Goal: Task Accomplishment & Management: Manage account settings

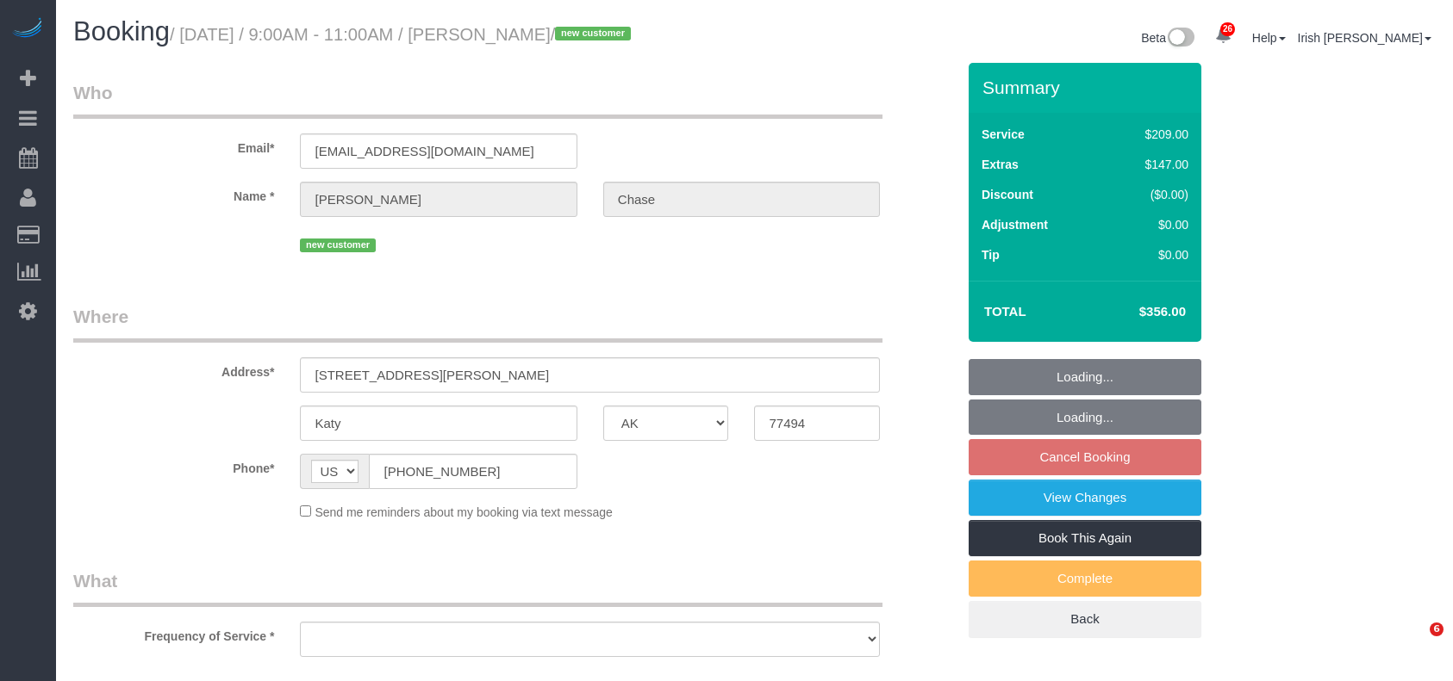
select select "[GEOGRAPHIC_DATA]"
select select "object:3330"
select select "string:fspay-d45119d9-a533-4574-aa3c-012d549cb01b"
select select "3"
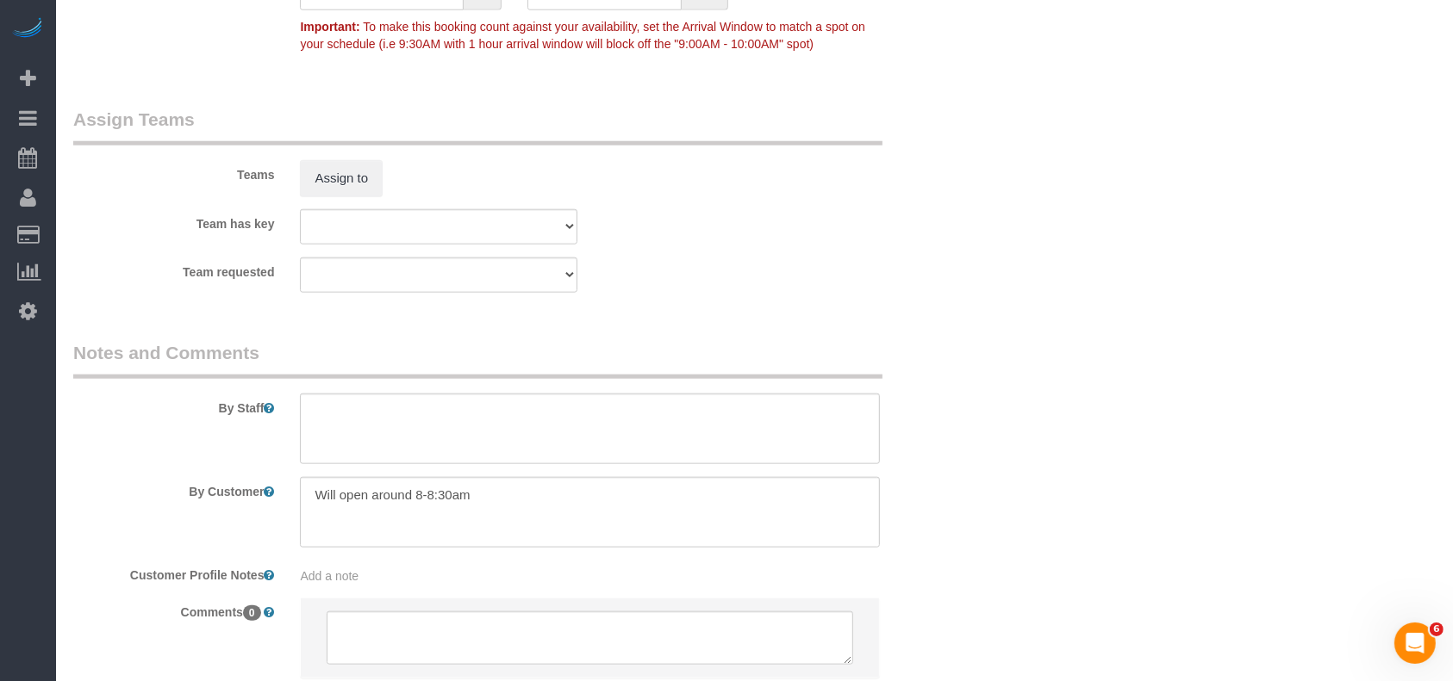
scroll to position [1838, 0]
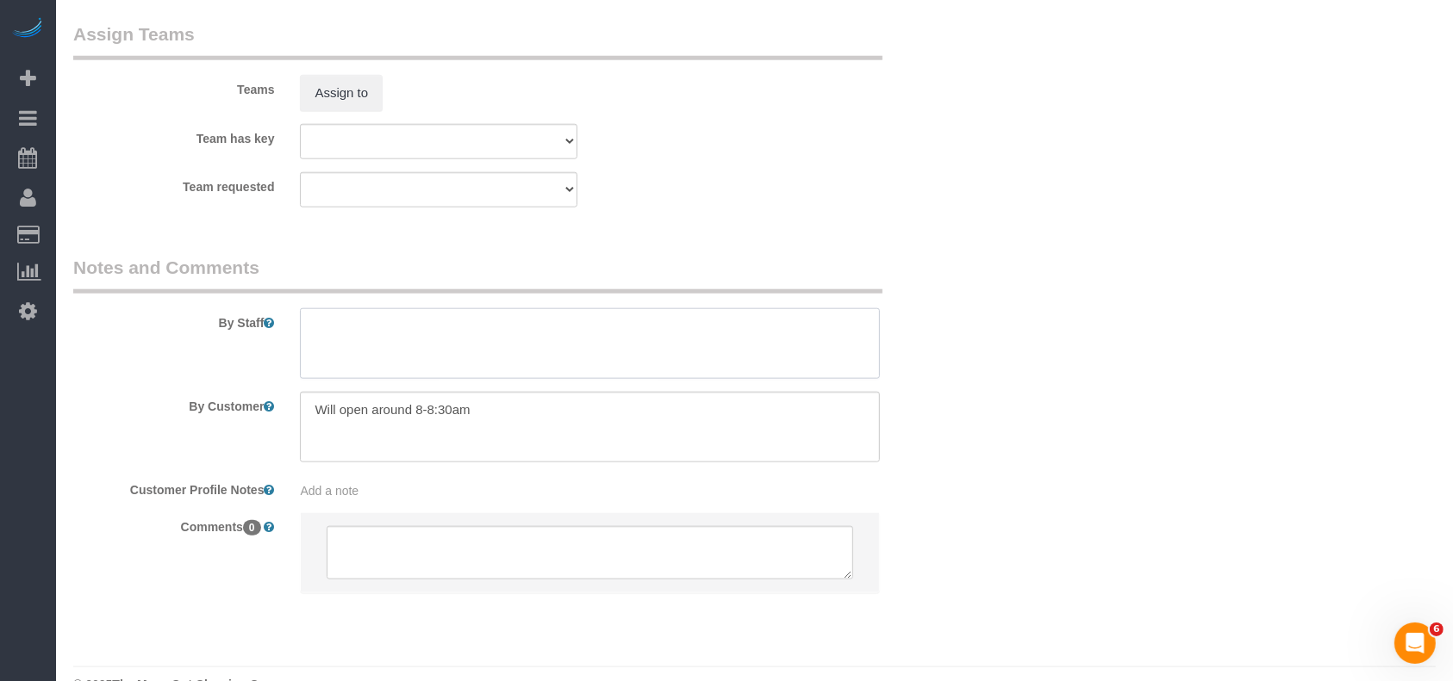
click at [445, 349] on textarea at bounding box center [590, 343] width 580 height 71
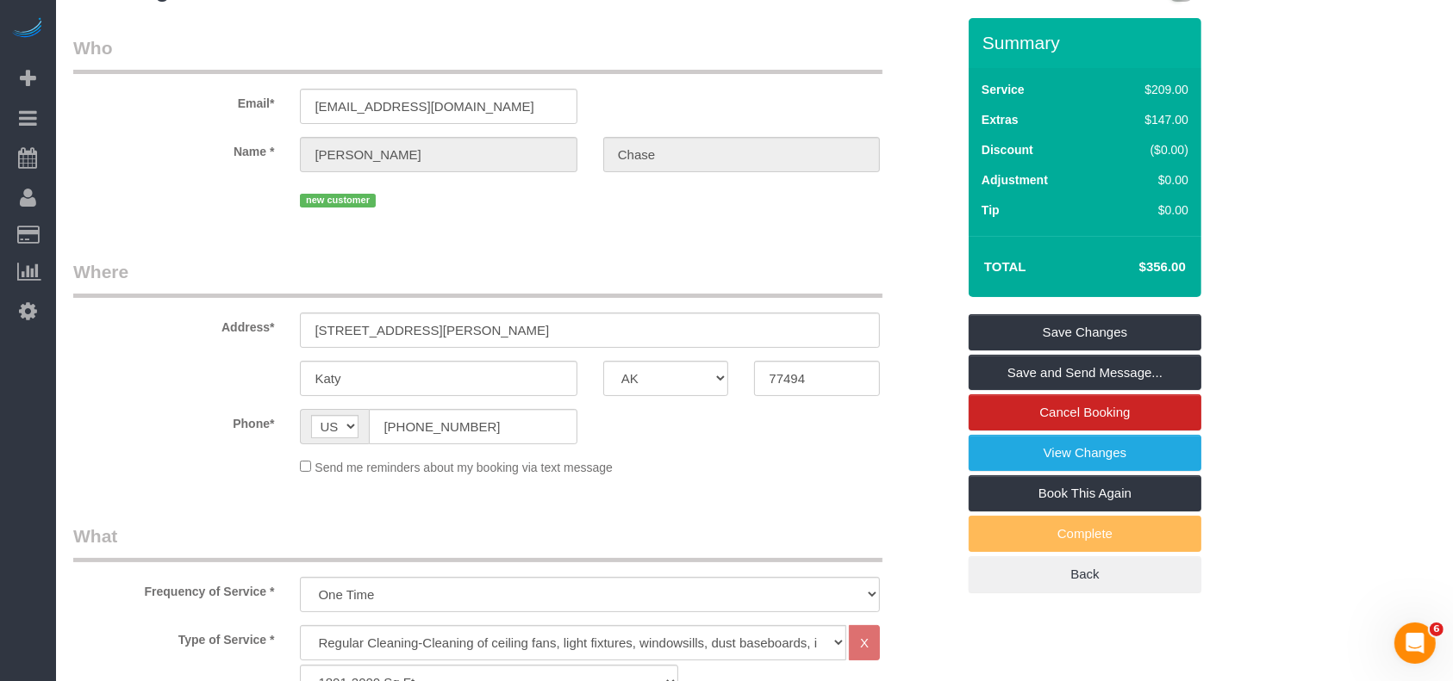
scroll to position [0, 0]
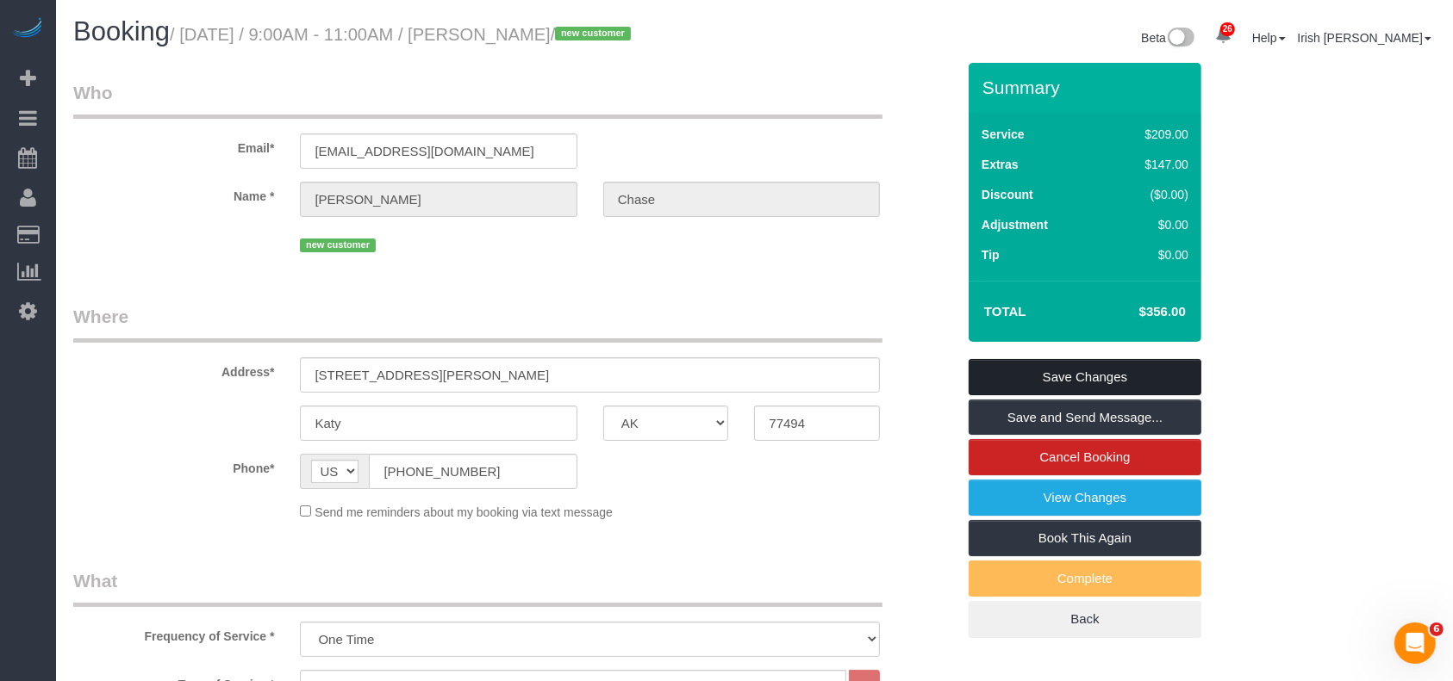
click at [1130, 371] on link "Save Changes" at bounding box center [1084, 377] width 233 height 36
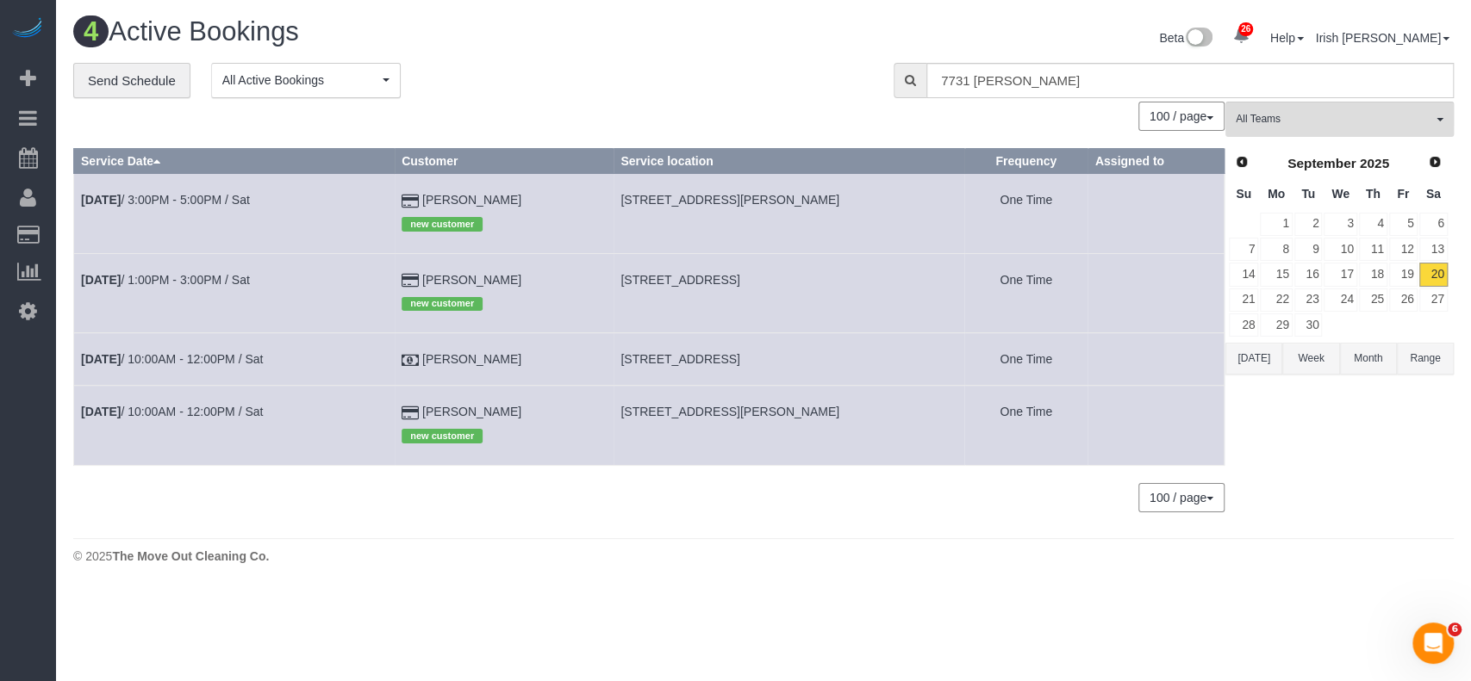
drag, startPoint x: 565, startPoint y: 356, endPoint x: 382, endPoint y: 343, distance: 184.0
click at [382, 343] on tr "Sep 20th / 10:00AM - 12:00PM / Sat Jose Figarella 2906 Royal Oaks Grn,, Houston…" at bounding box center [649, 359] width 1150 height 53
copy tr "Jose Figarella"
click at [1241, 351] on button "Today" at bounding box center [1253, 359] width 57 height 32
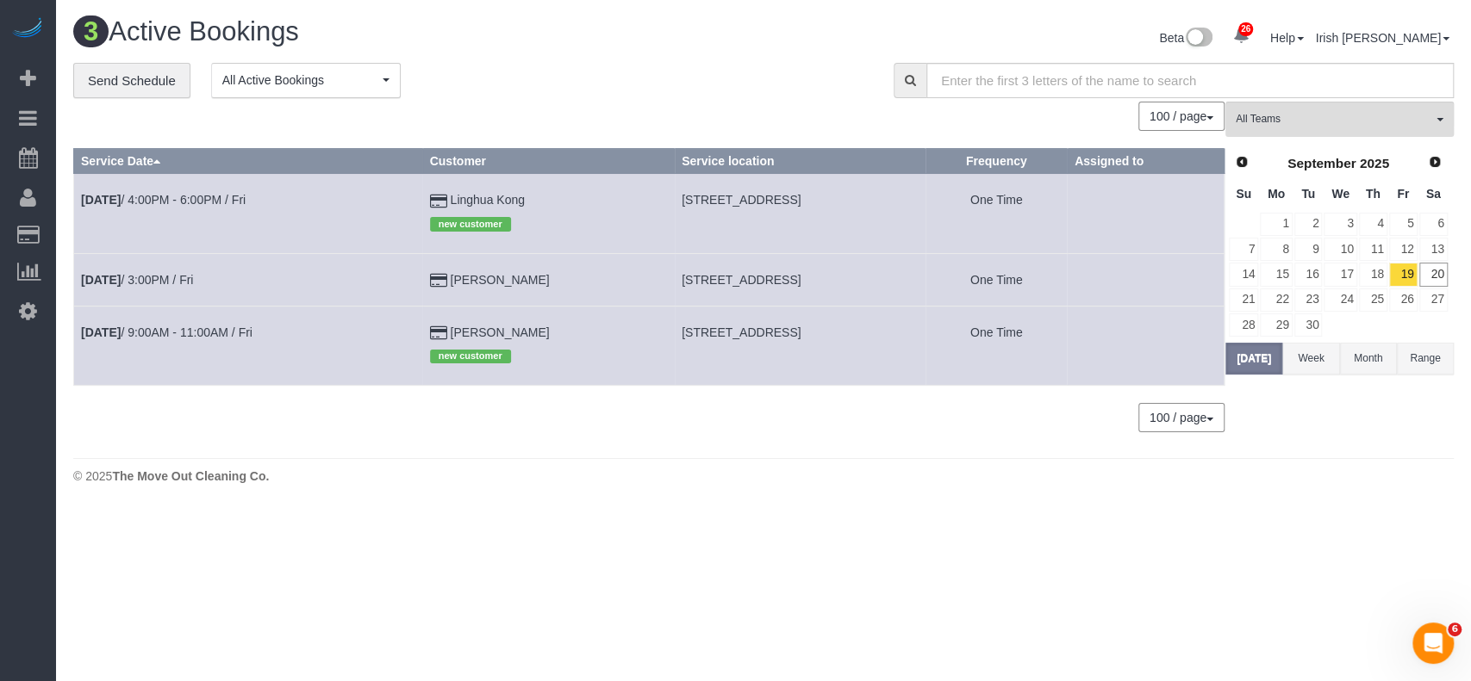
drag, startPoint x: 402, startPoint y: 329, endPoint x: 393, endPoint y: 293, distance: 37.4
click at [383, 328] on tr "Sep 19th / 9:00AM - 11:00AM / Fri Kim Cima new customer 3234 Pemberton Circle D…" at bounding box center [649, 345] width 1150 height 79
copy tr "Kim Cima"
click at [1434, 274] on link "20" at bounding box center [1433, 274] width 28 height 23
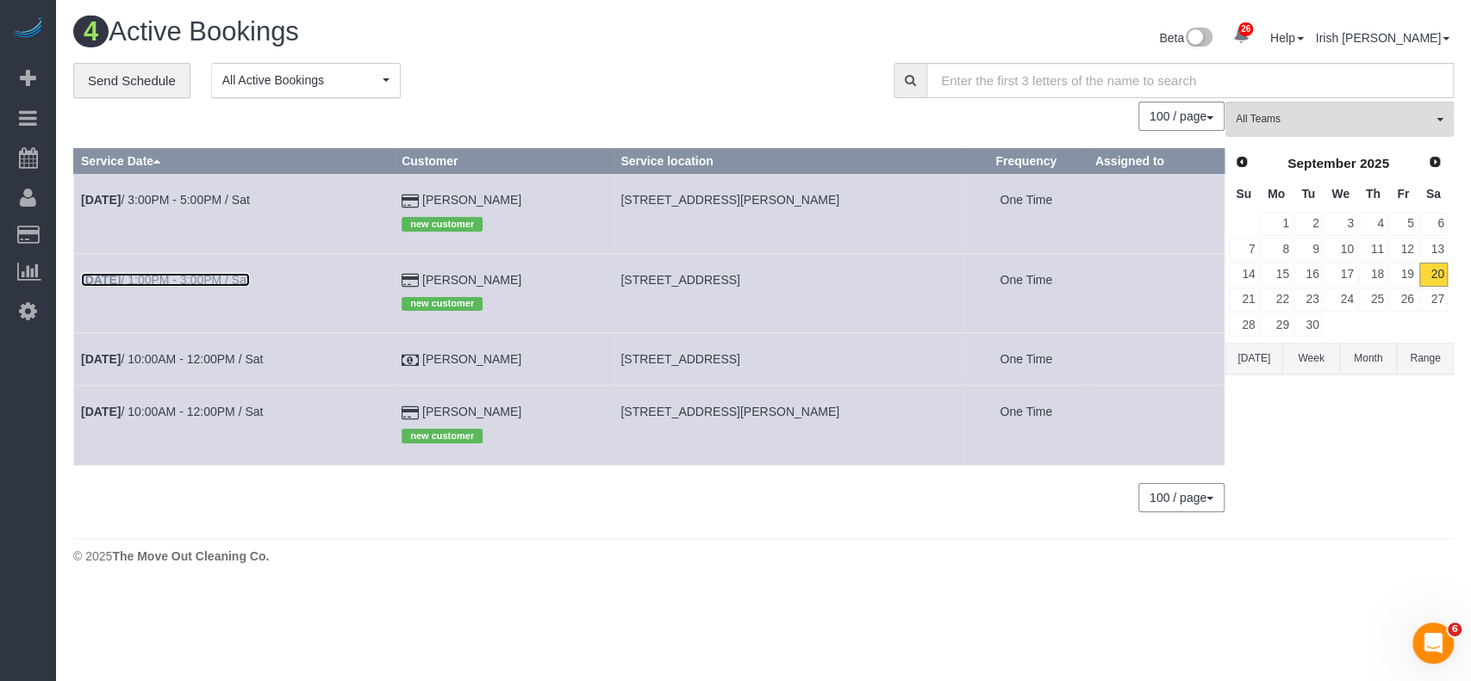
click at [213, 286] on link "Sep 20th / 1:00PM - 3:00PM / Sat" at bounding box center [165, 280] width 169 height 14
click at [209, 277] on link "Sep 20th / 1:00PM - 3:00PM / Sat" at bounding box center [165, 280] width 169 height 14
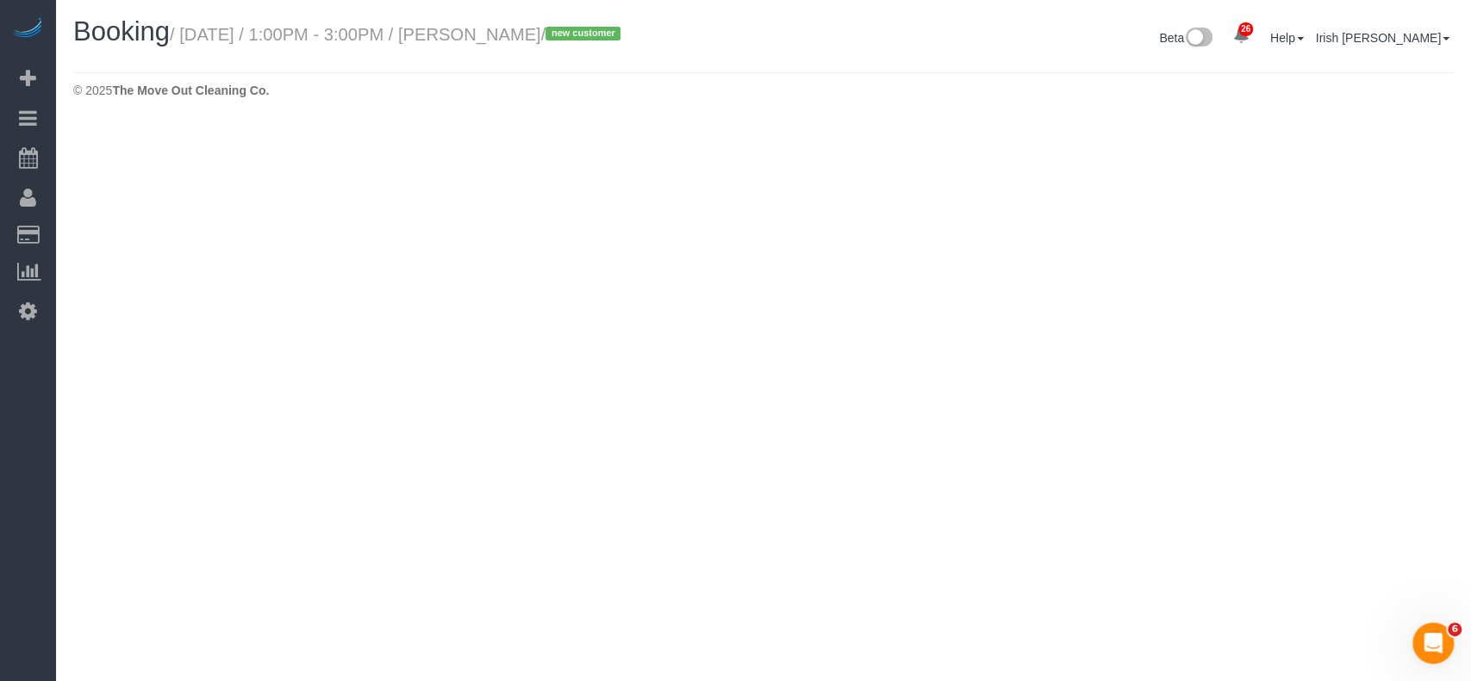
select select "TX"
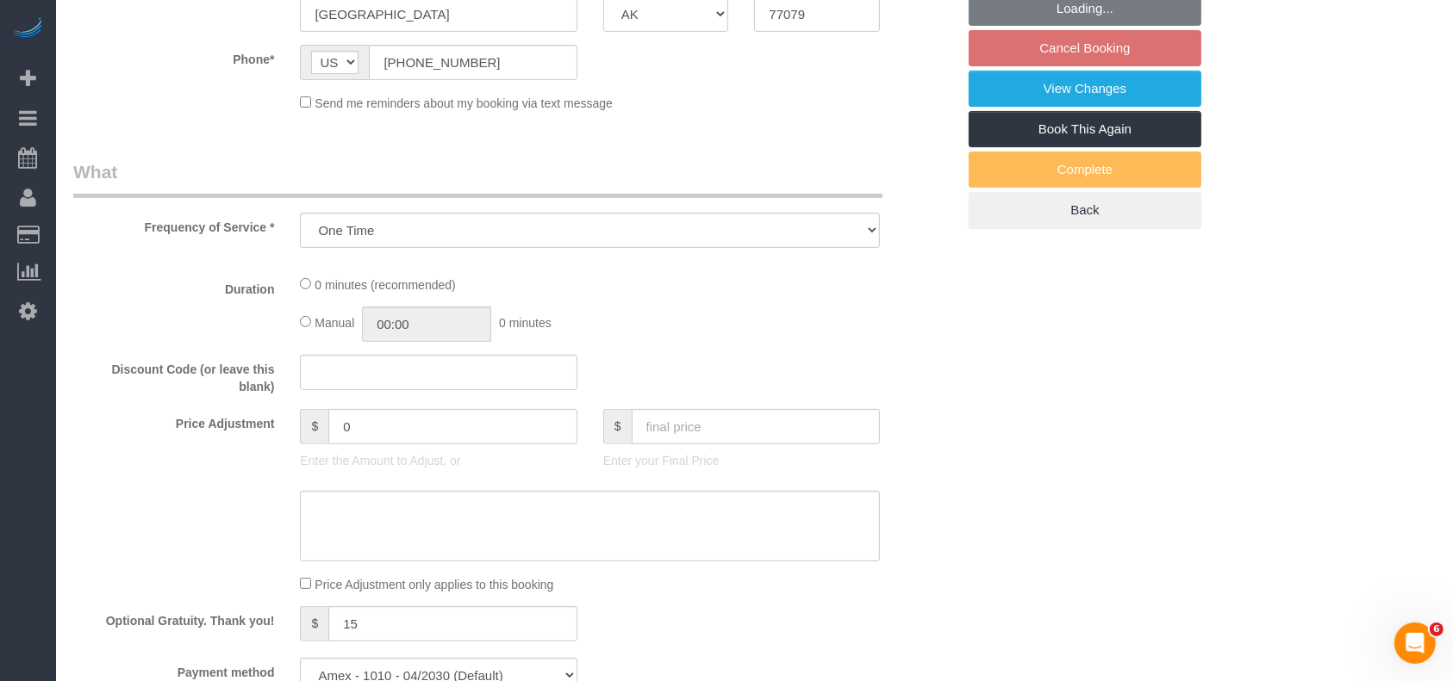
select select "object:3909"
select select "string:fspay-5613fe23-fdb5-4731-a0ae-e3364de4c1f3"
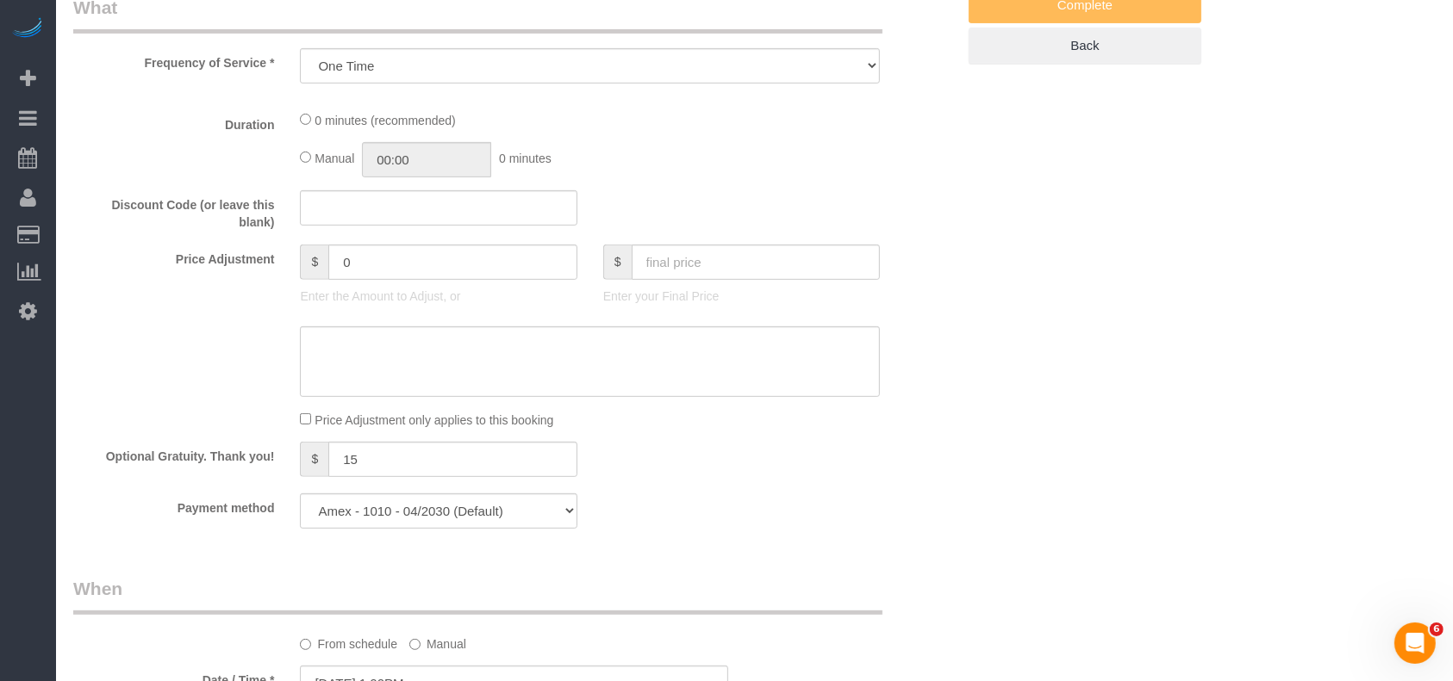
select select "3"
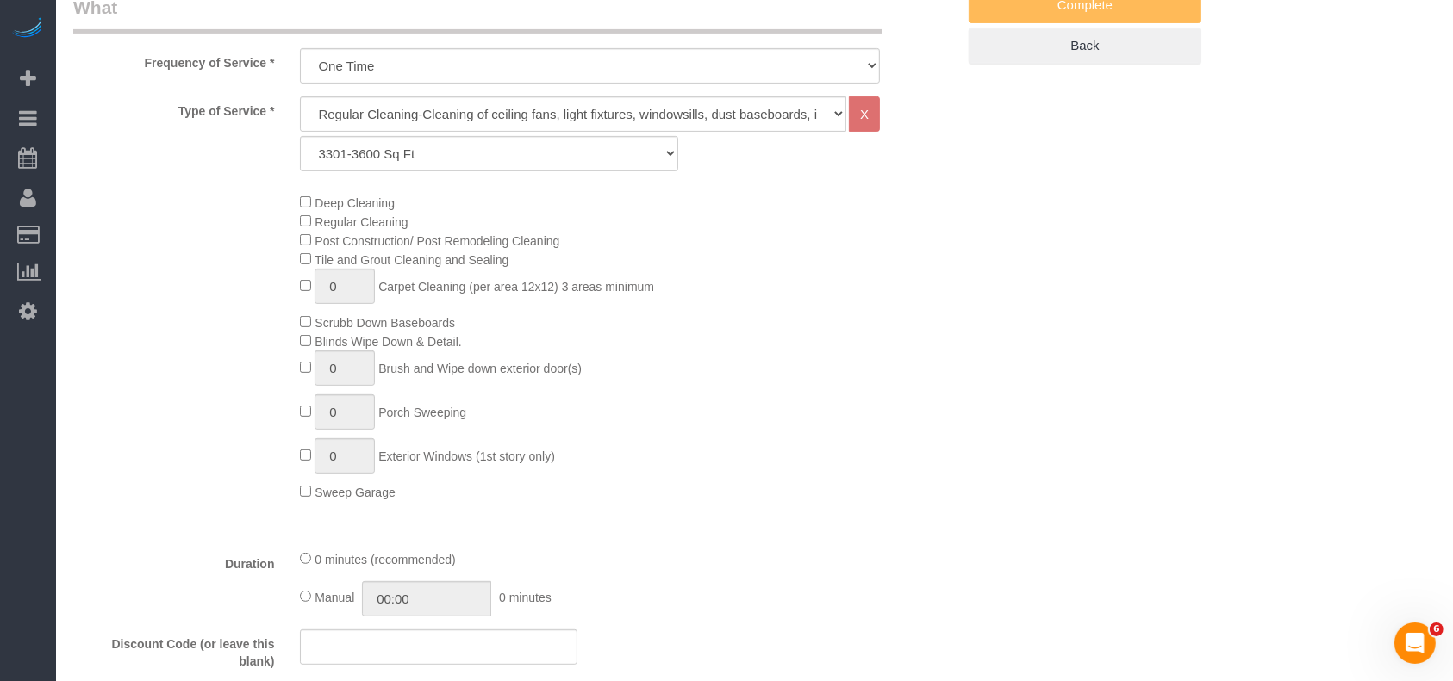
select select "object:3971"
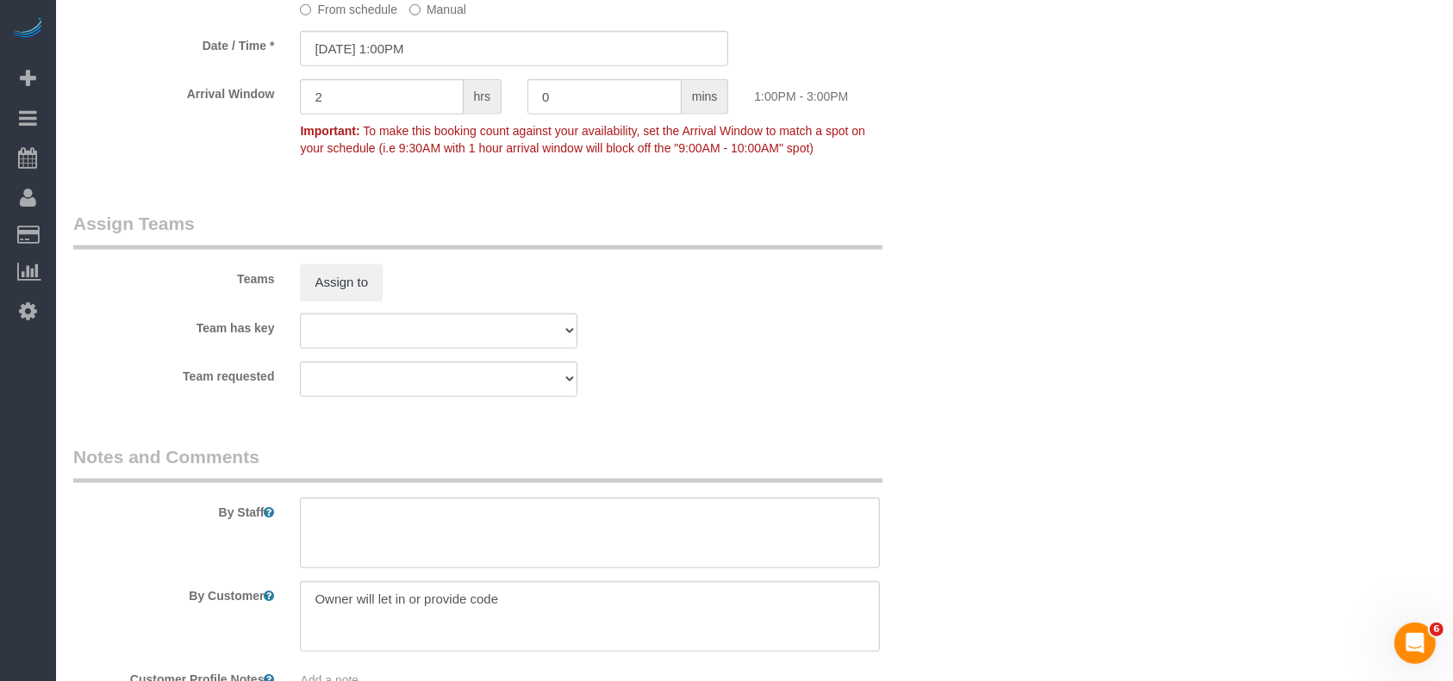
scroll to position [1878, 0]
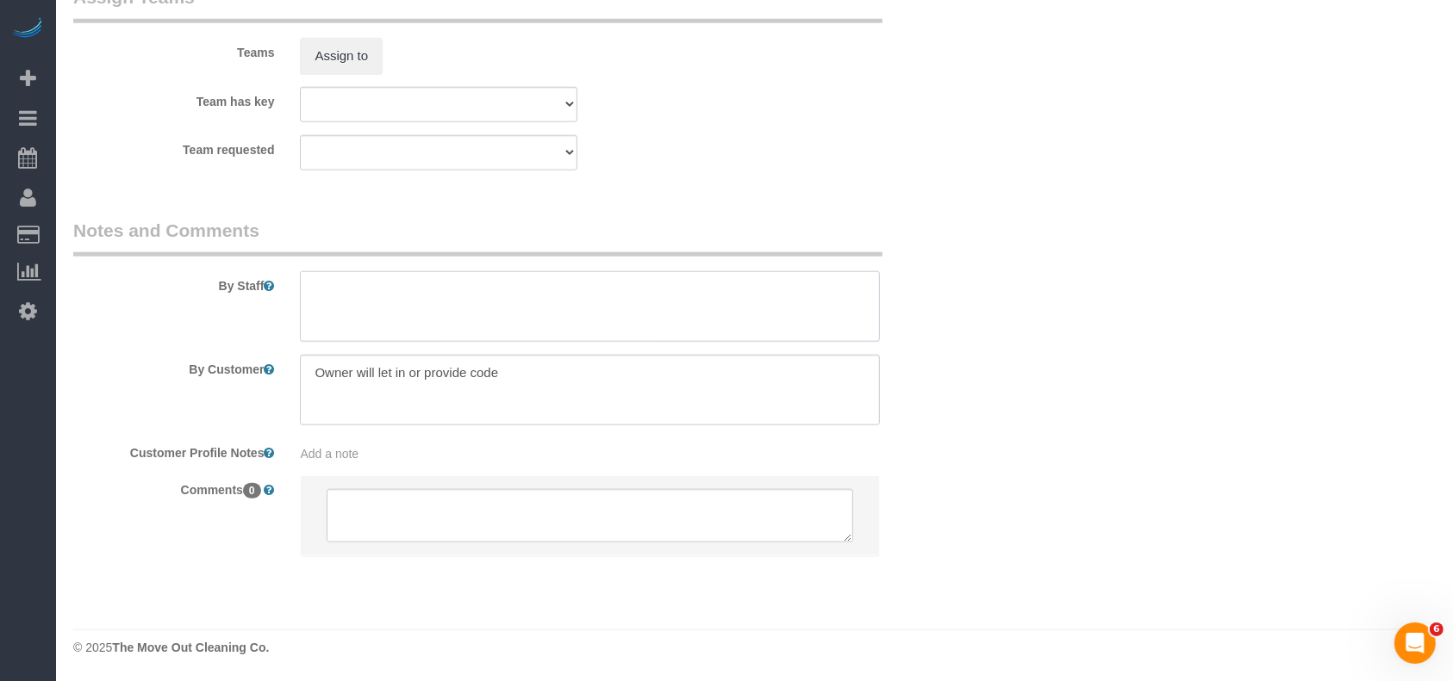
click at [418, 317] on textarea at bounding box center [590, 306] width 580 height 71
paste textarea "s the back door off the driveway has a keypad and the code is 1111"
drag, startPoint x: 323, startPoint y: 291, endPoint x: 326, endPoint y: 273, distance: 18.3
click at [308, 288] on textarea at bounding box center [590, 306] width 580 height 71
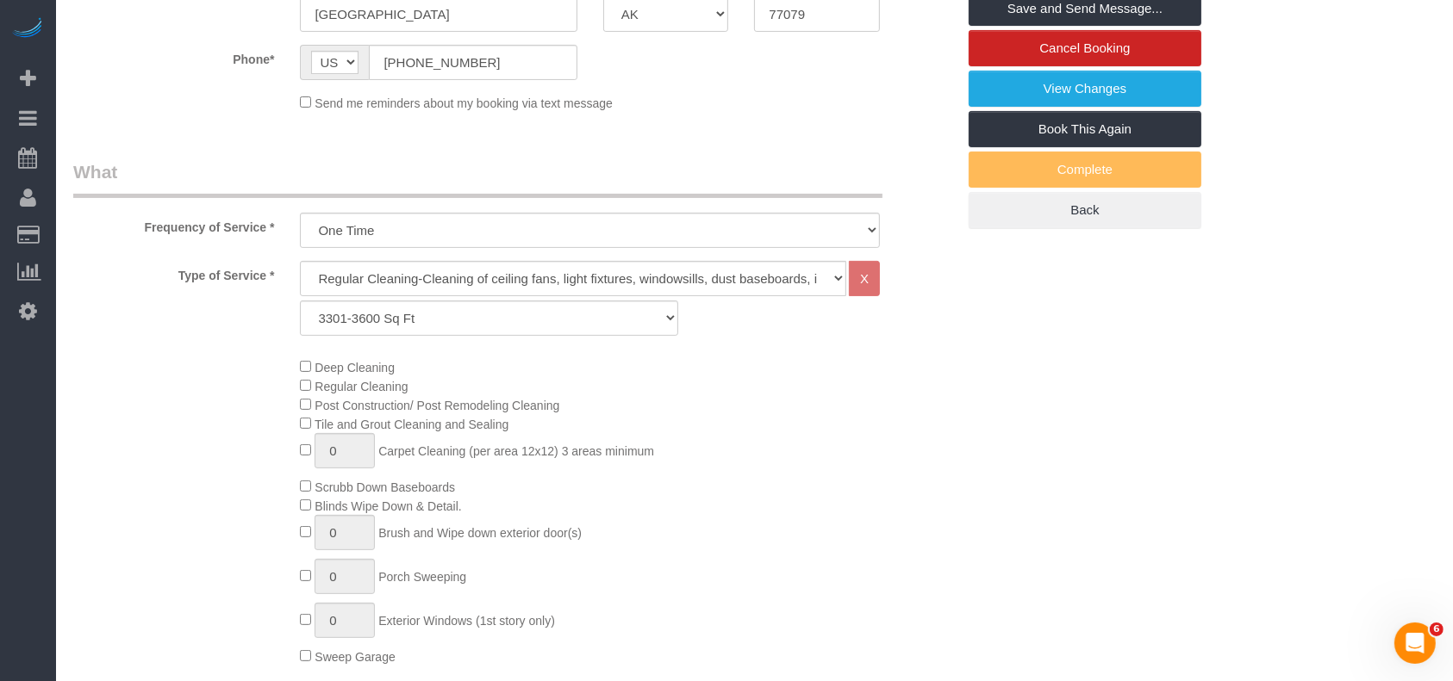
scroll to position [155, 0]
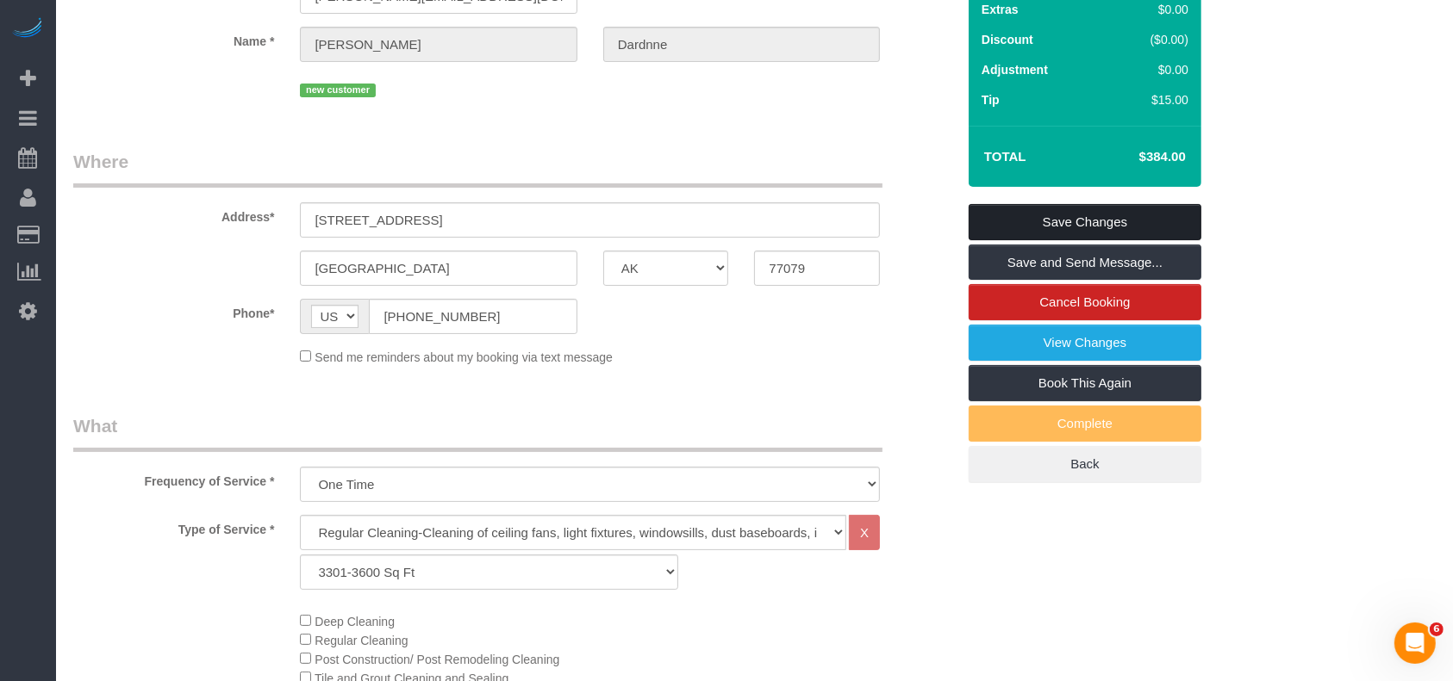
type textarea "* the back door off the driveway has a keypad and the code is 1111"
click at [1124, 217] on link "Save Changes" at bounding box center [1084, 222] width 233 height 36
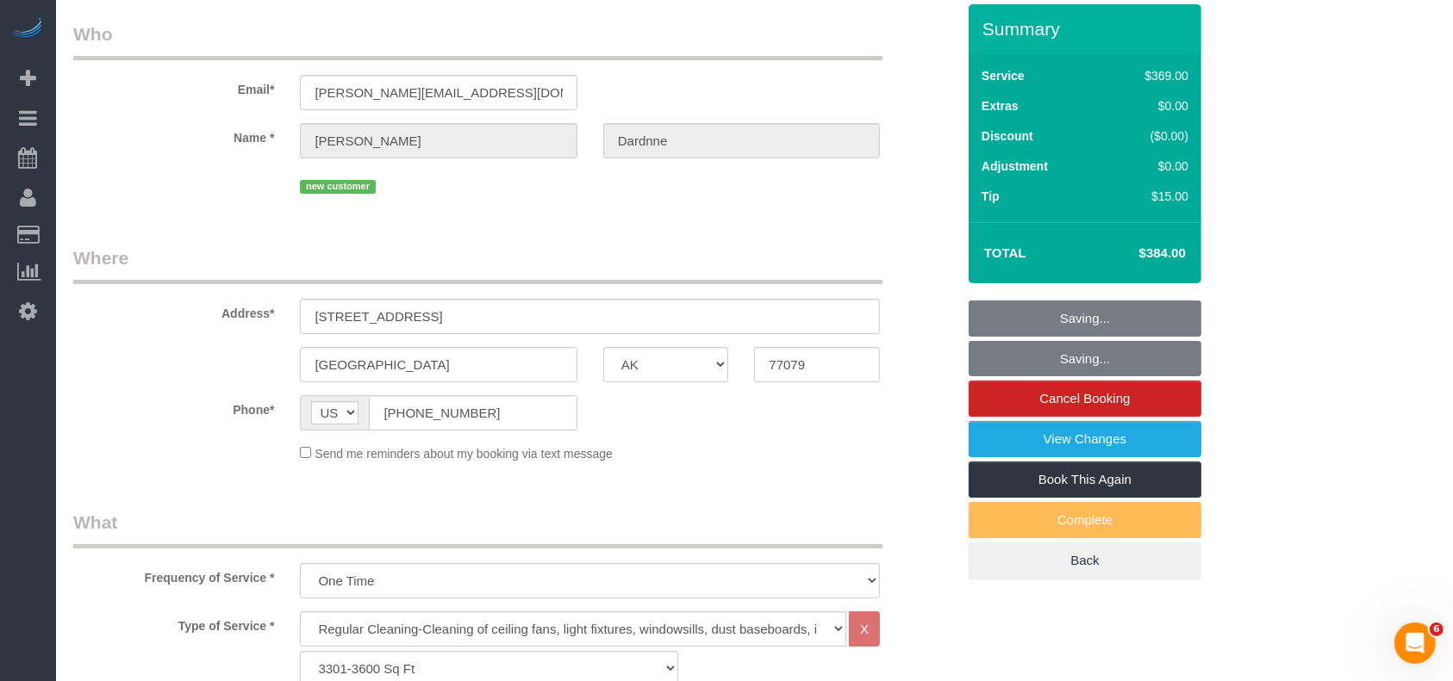
scroll to position [0, 0]
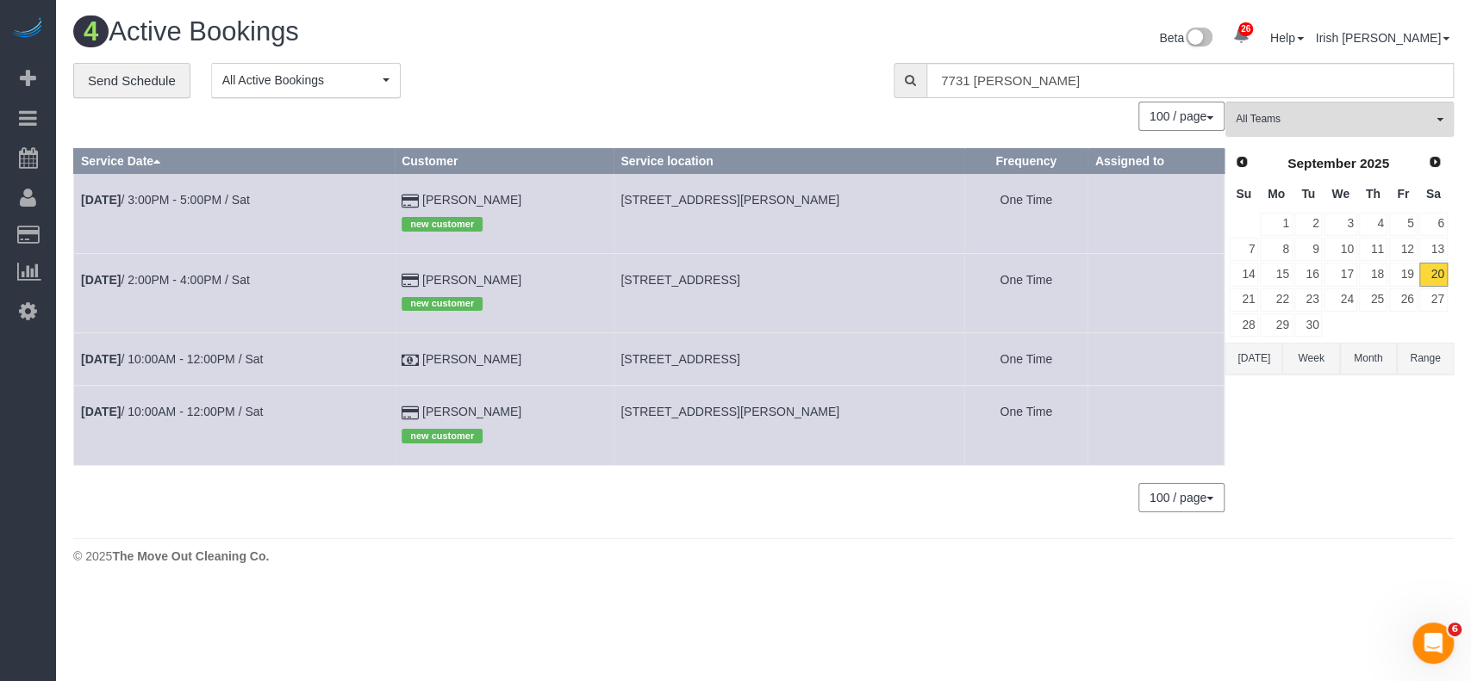
click at [1253, 358] on button "Today" at bounding box center [1253, 359] width 57 height 32
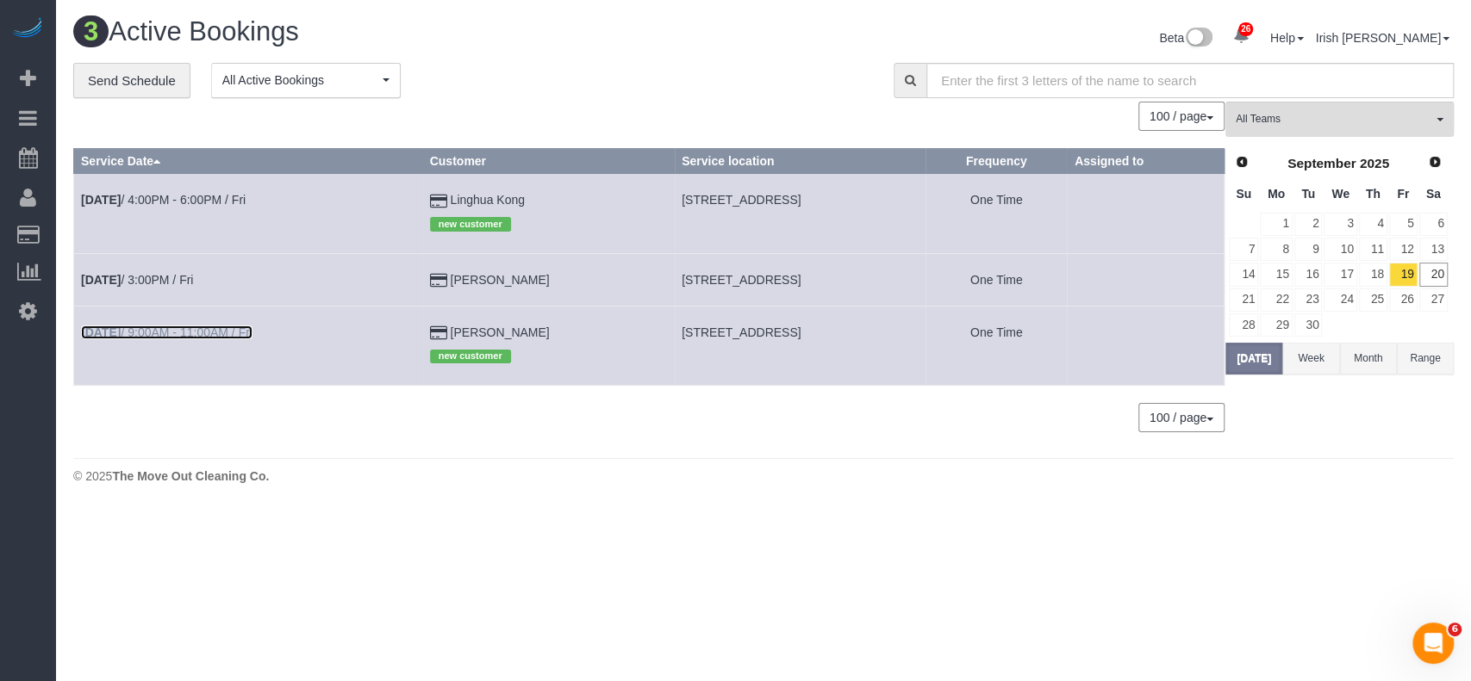
click at [215, 334] on link "Sep 19th / 9:00AM - 11:00AM / Fri" at bounding box center [166, 333] width 171 height 14
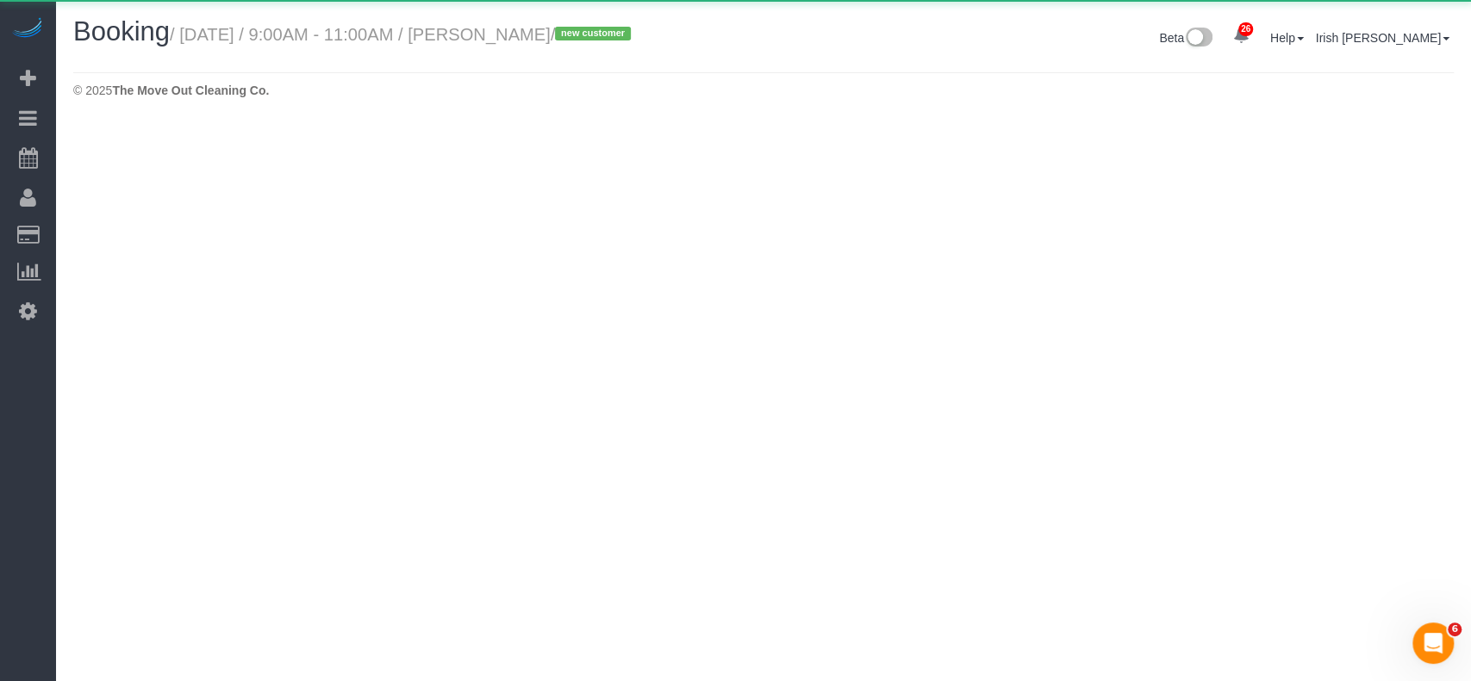
select select "TX"
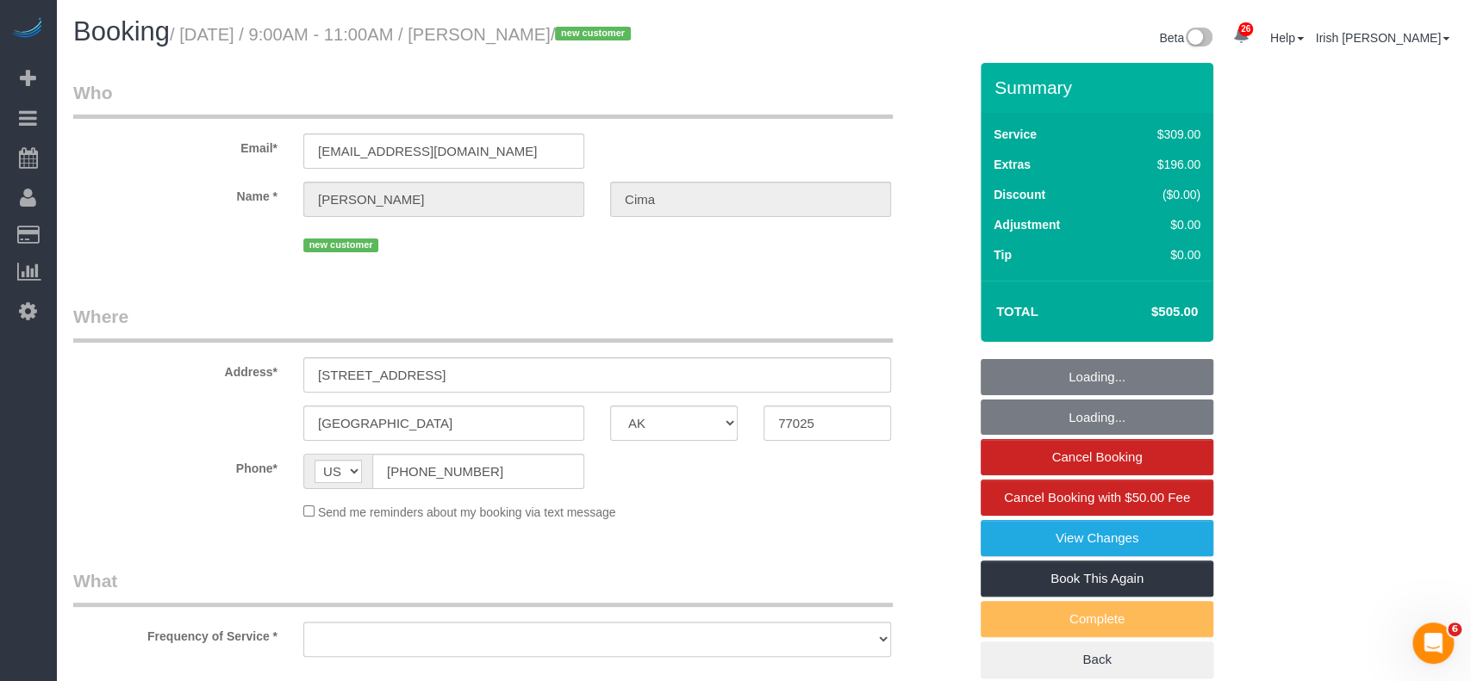
select select "object:4544"
select select "string:fspay-cfc8e615-e591-496a-8454-b24635c8d78d"
select select "3"
select select "object:4556"
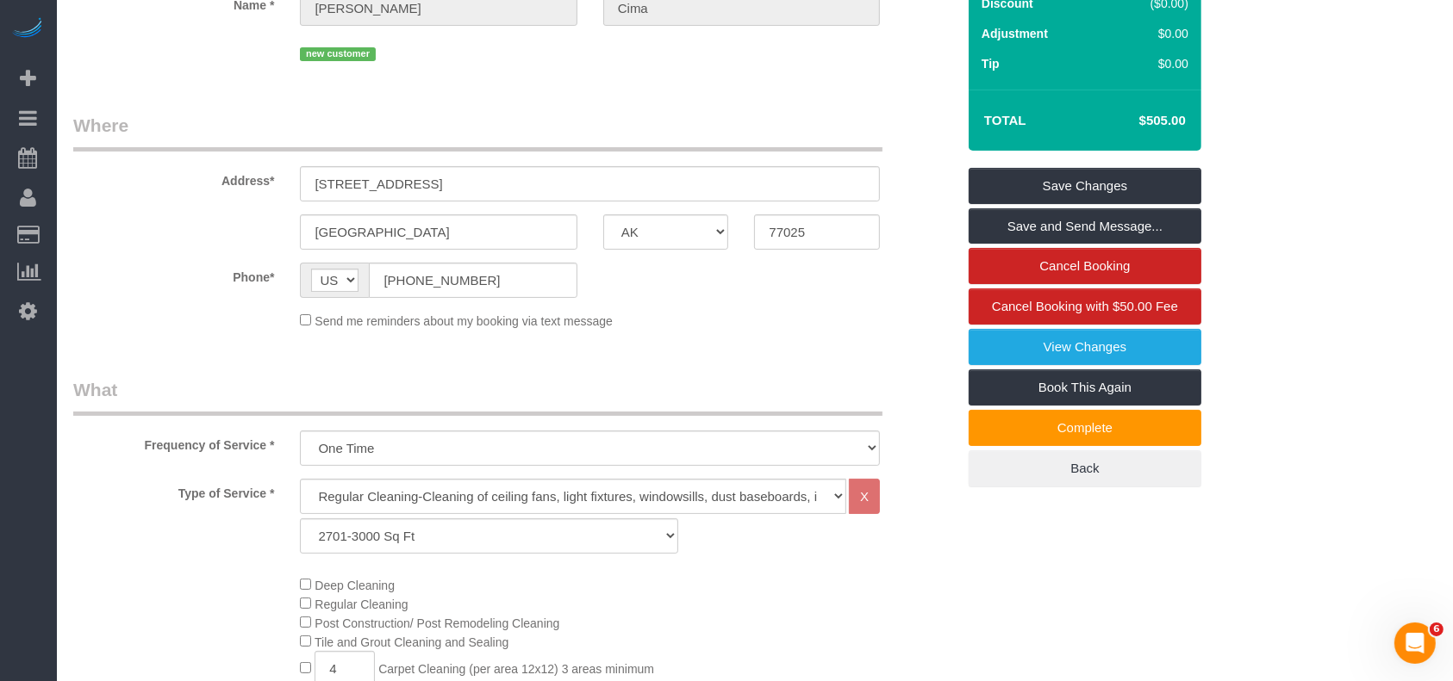
scroll to position [115, 0]
